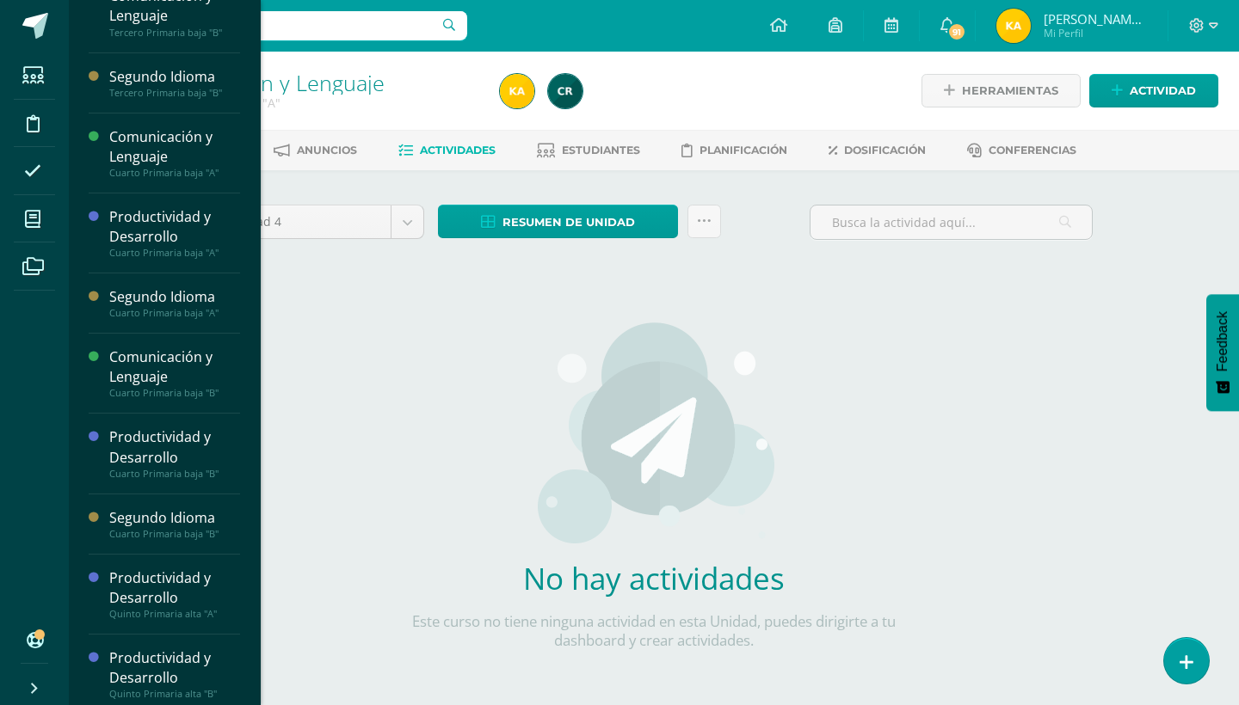
scroll to position [175, 0]
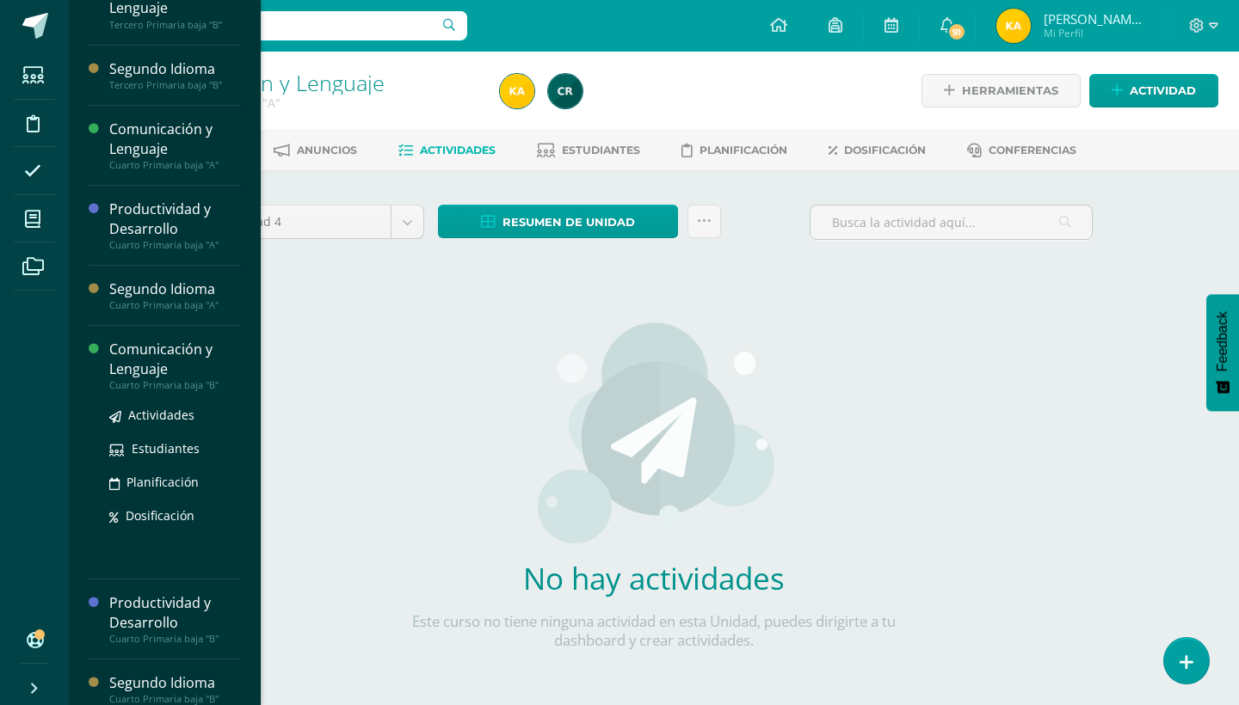
click at [193, 366] on div "Comunicación y Lenguaje" at bounding box center [174, 360] width 131 height 40
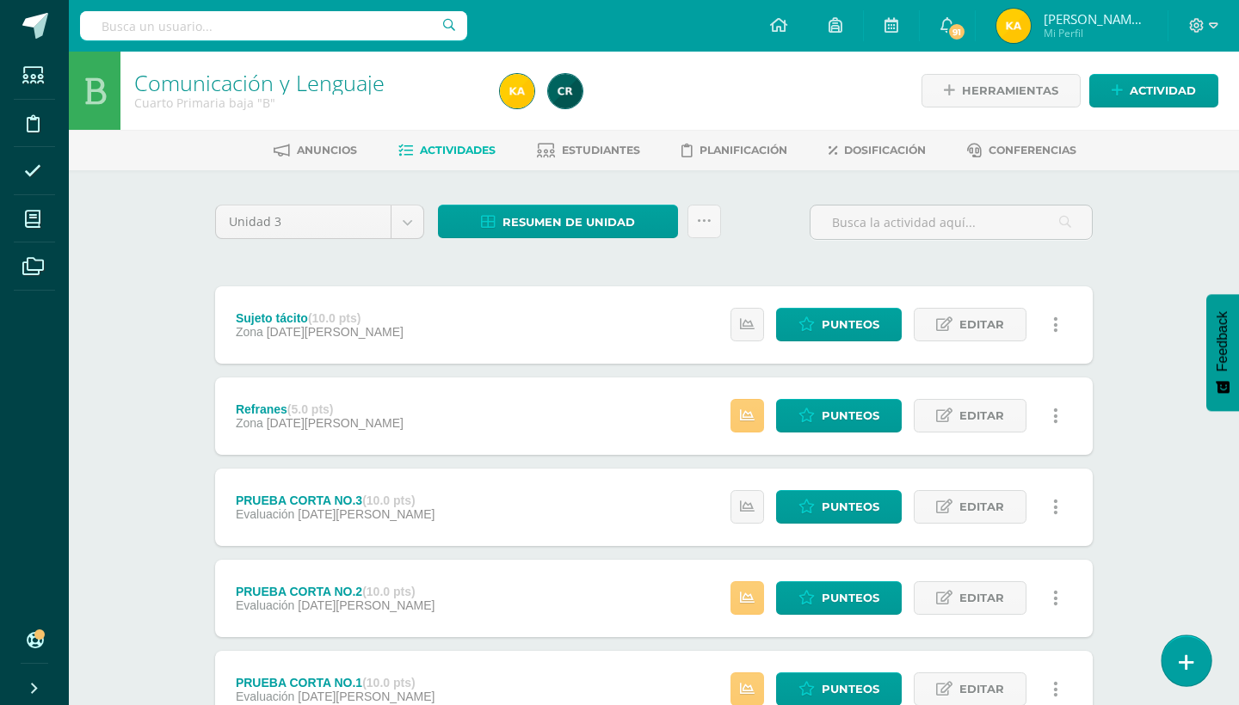
click at [1200, 648] on link at bounding box center [1185, 661] width 49 height 50
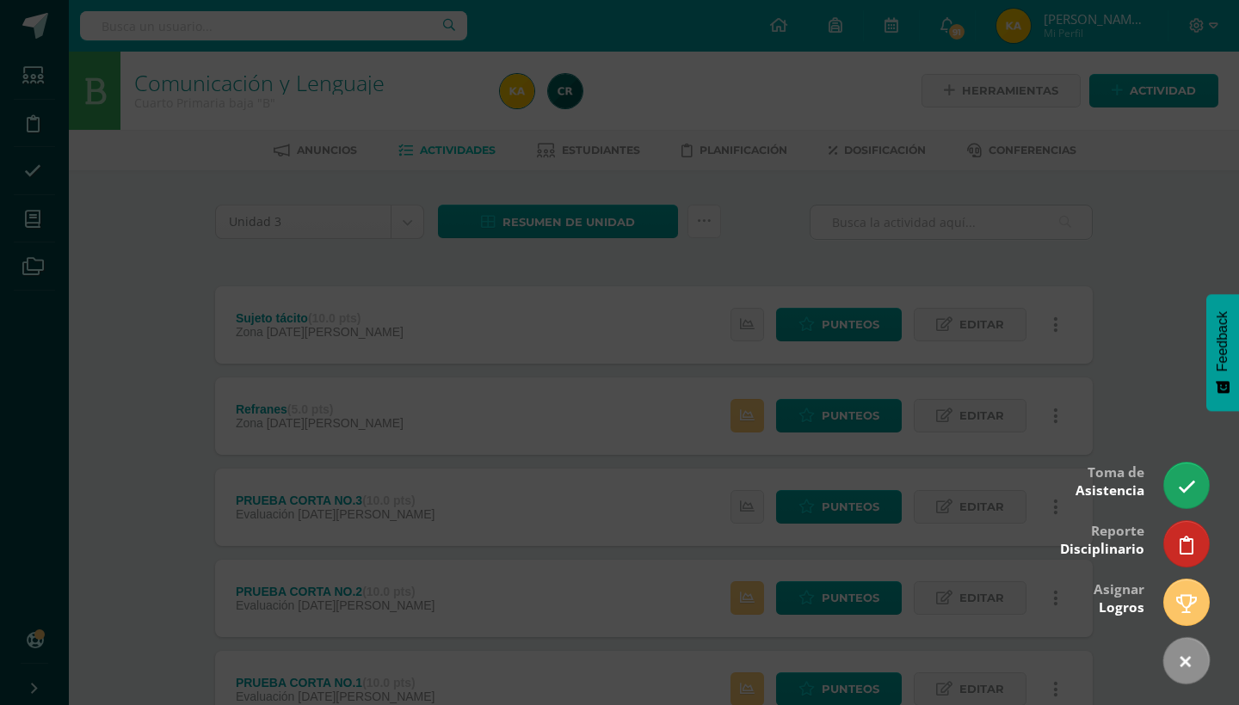
click at [1119, 350] on div at bounding box center [619, 352] width 1239 height 705
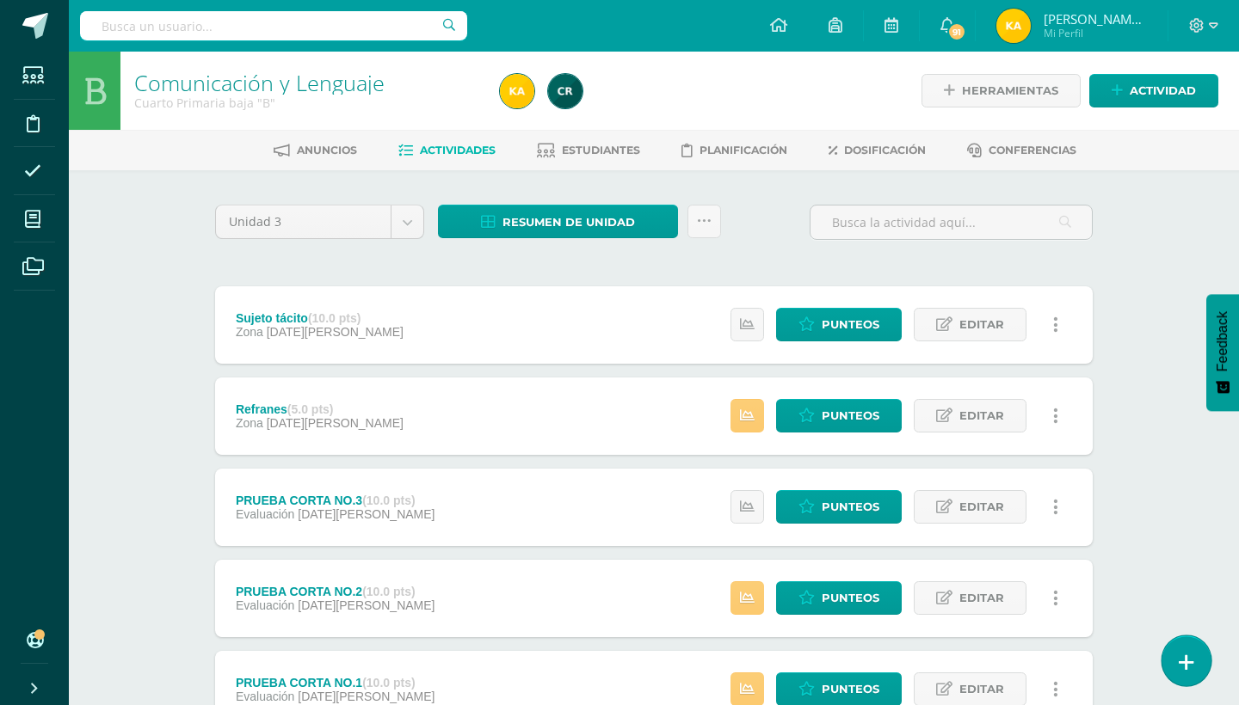
click at [1177, 655] on link at bounding box center [1185, 661] width 49 height 50
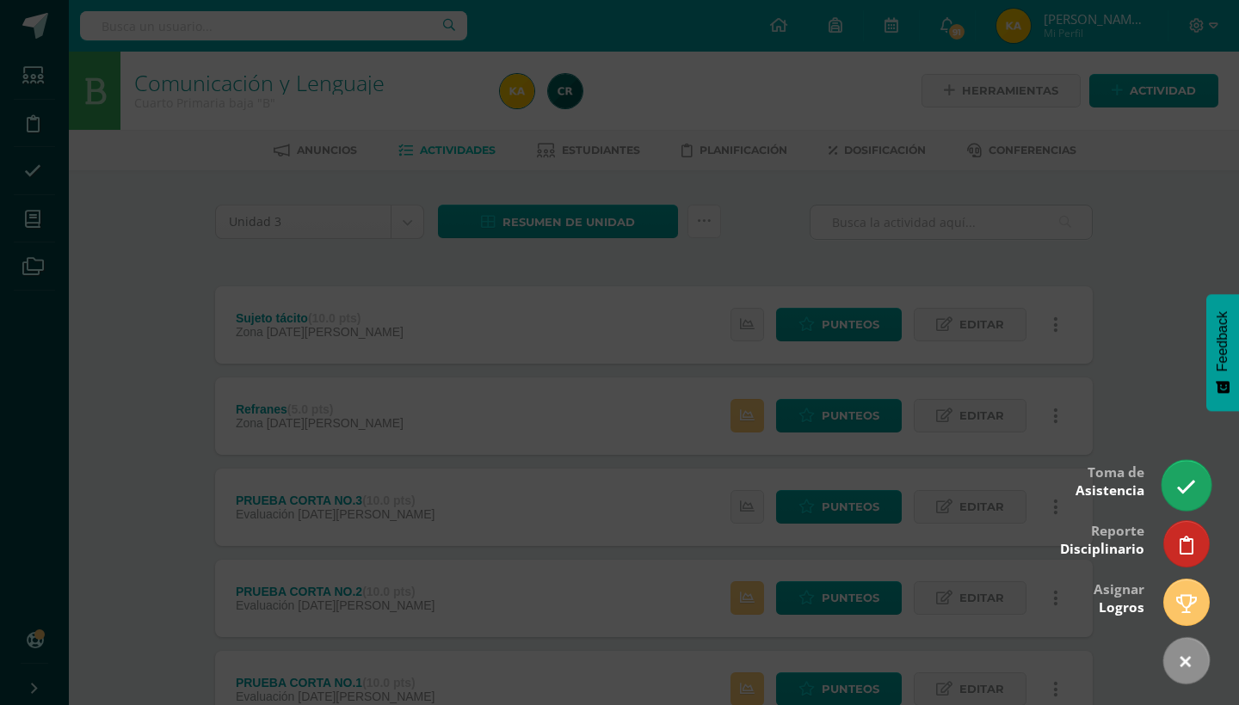
click at [1190, 492] on icon at bounding box center [1186, 487] width 20 height 20
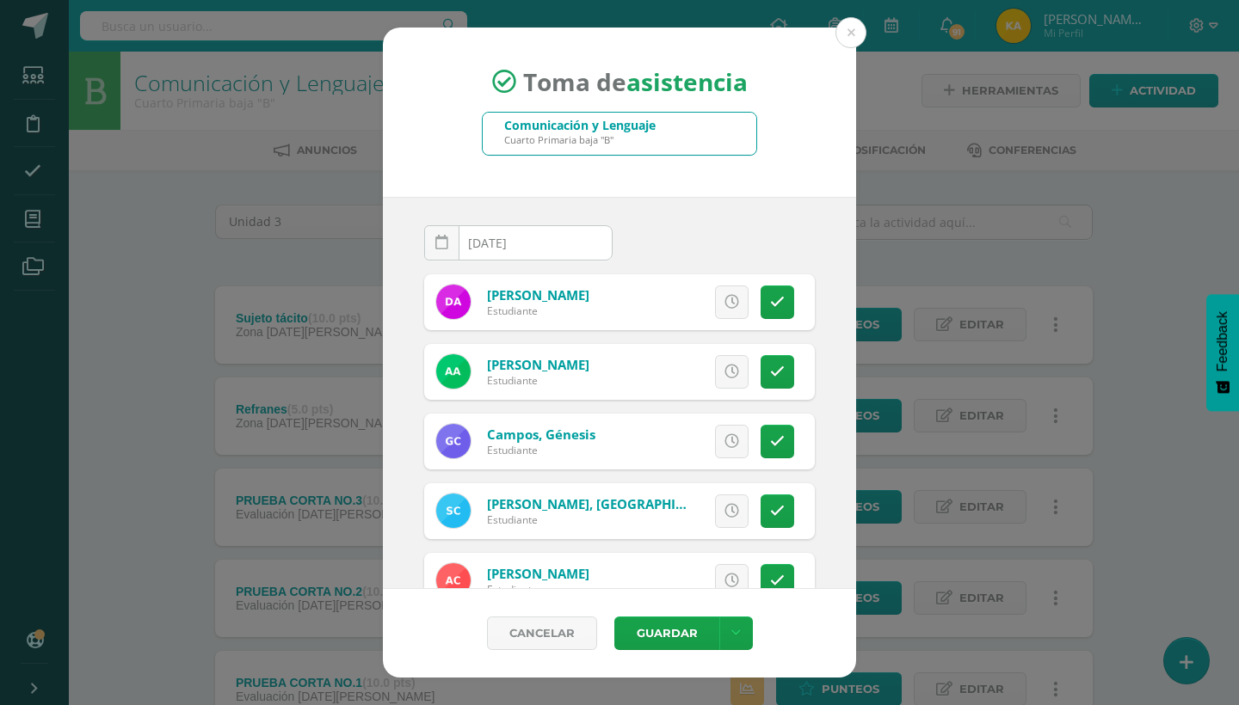
click at [832, 315] on div "2025-08-11 August, 2025 Mo Tu We Th Fr Sa Su 28 29 30 31 1 2 3 4 5 6 7 8 9 10 1…" at bounding box center [619, 393] width 473 height 392
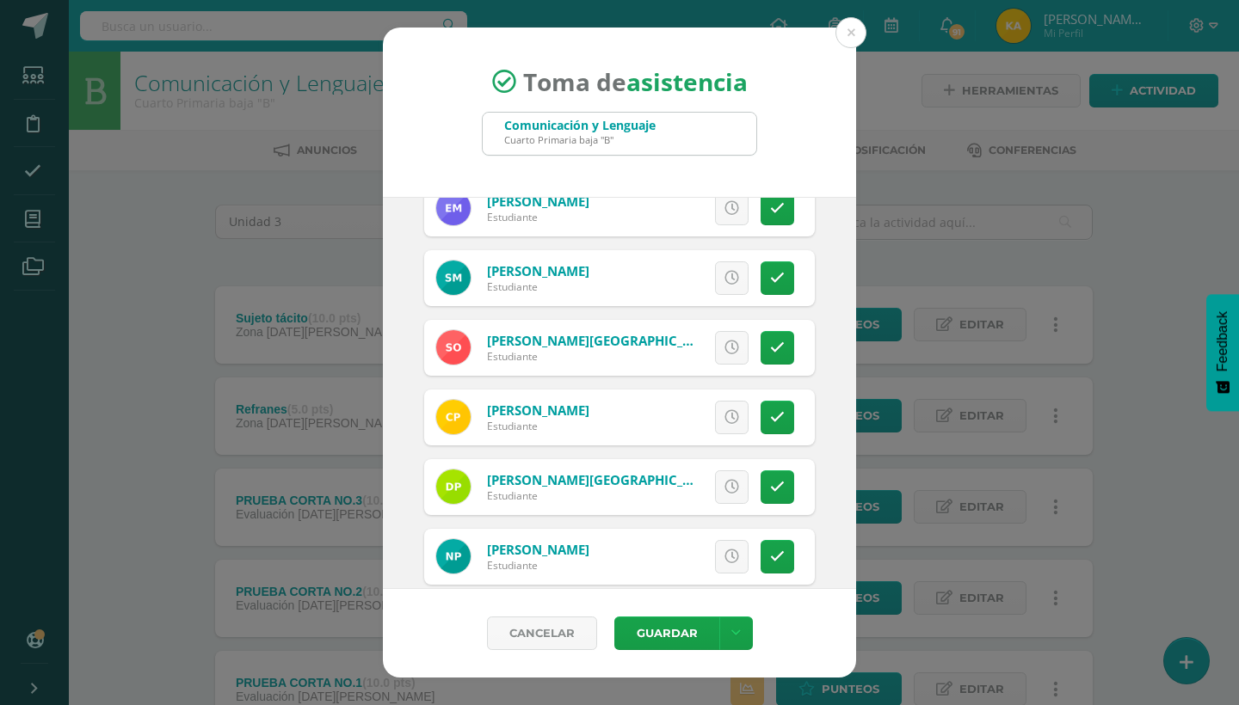
scroll to position [895, 0]
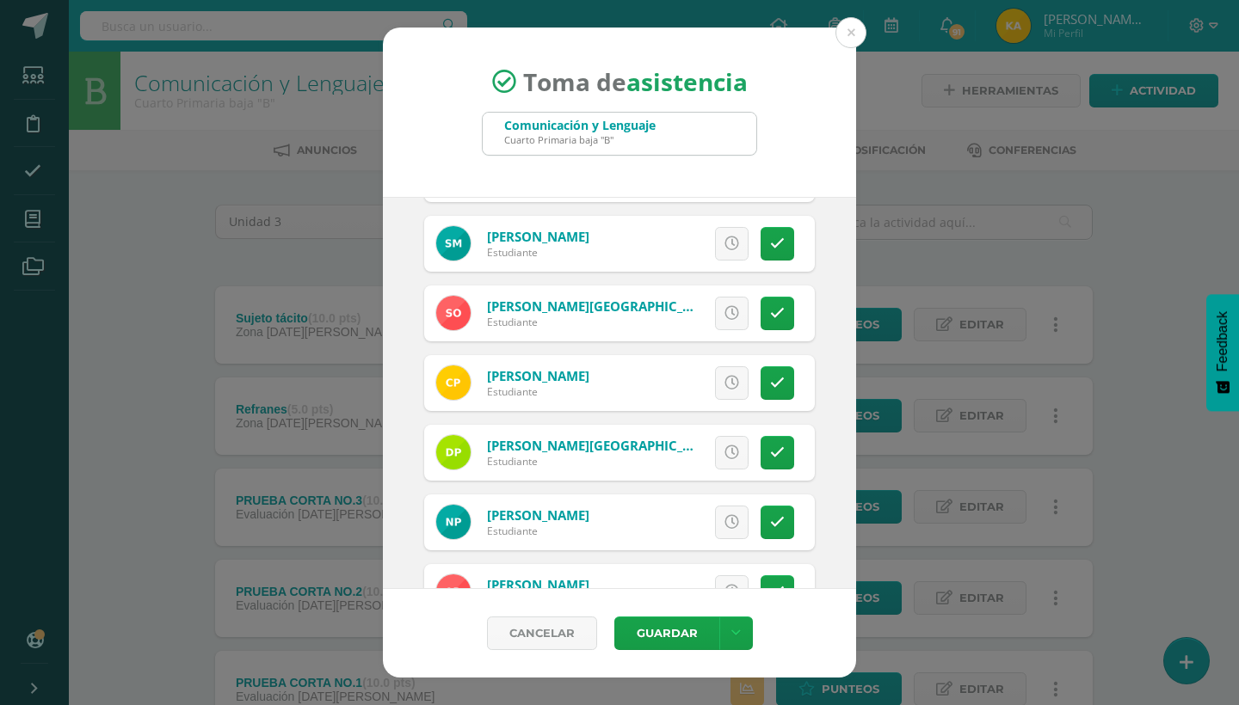
click at [837, 322] on div "2025-08-11 August, 2025 Mo Tu We Th Fr Sa Su 28 29 30 31 1 2 3 4 5 6 7 8 9 10 1…" at bounding box center [619, 393] width 473 height 392
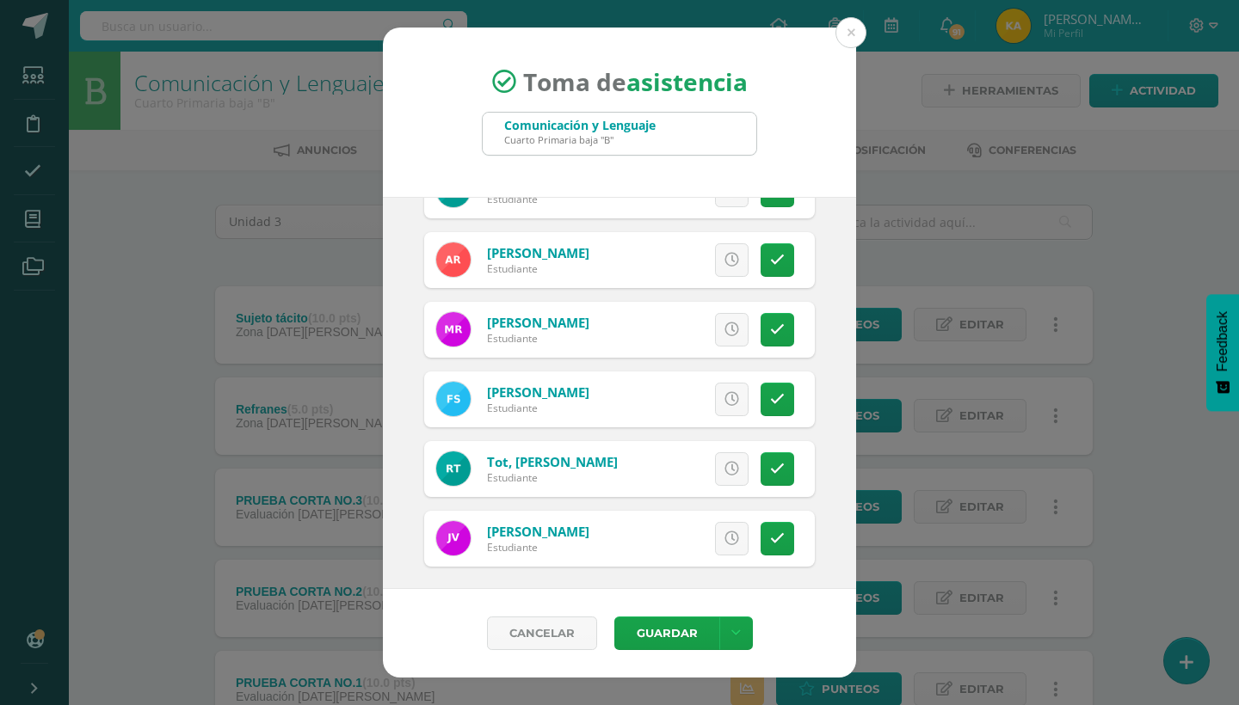
scroll to position [1233, 0]
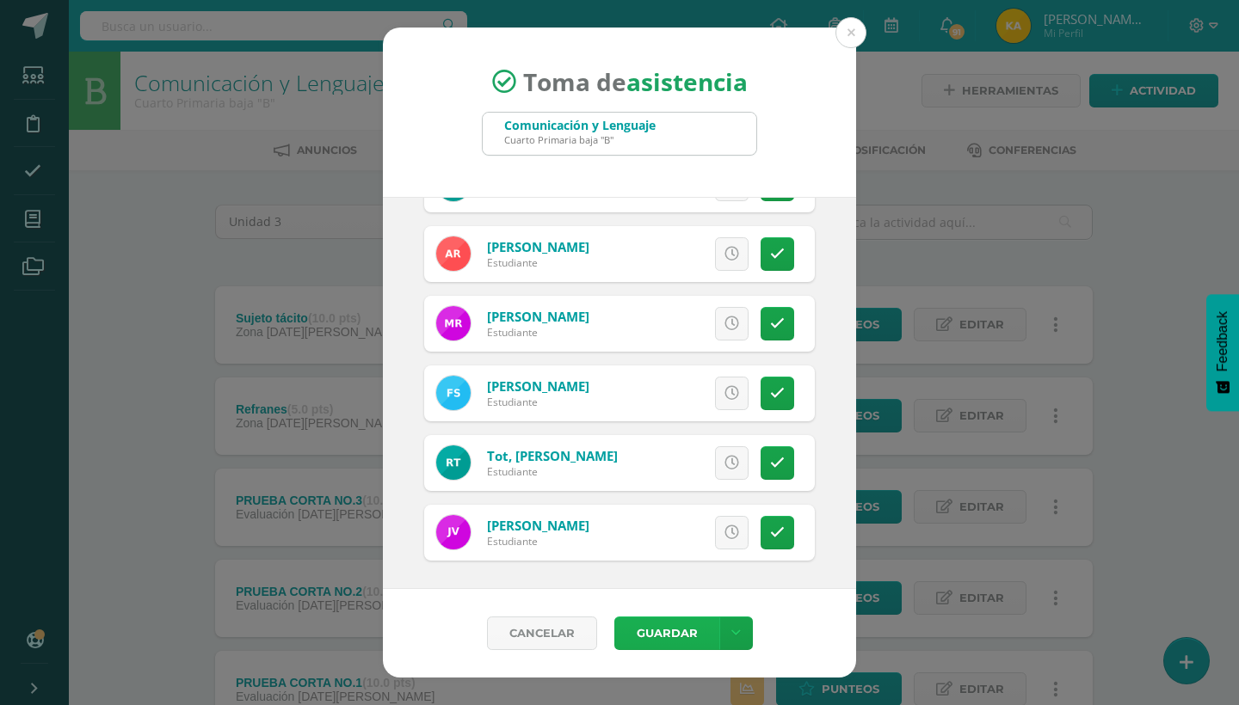
click at [692, 624] on button "Guardar" at bounding box center [666, 634] width 105 height 34
